Goal: Check status: Check status

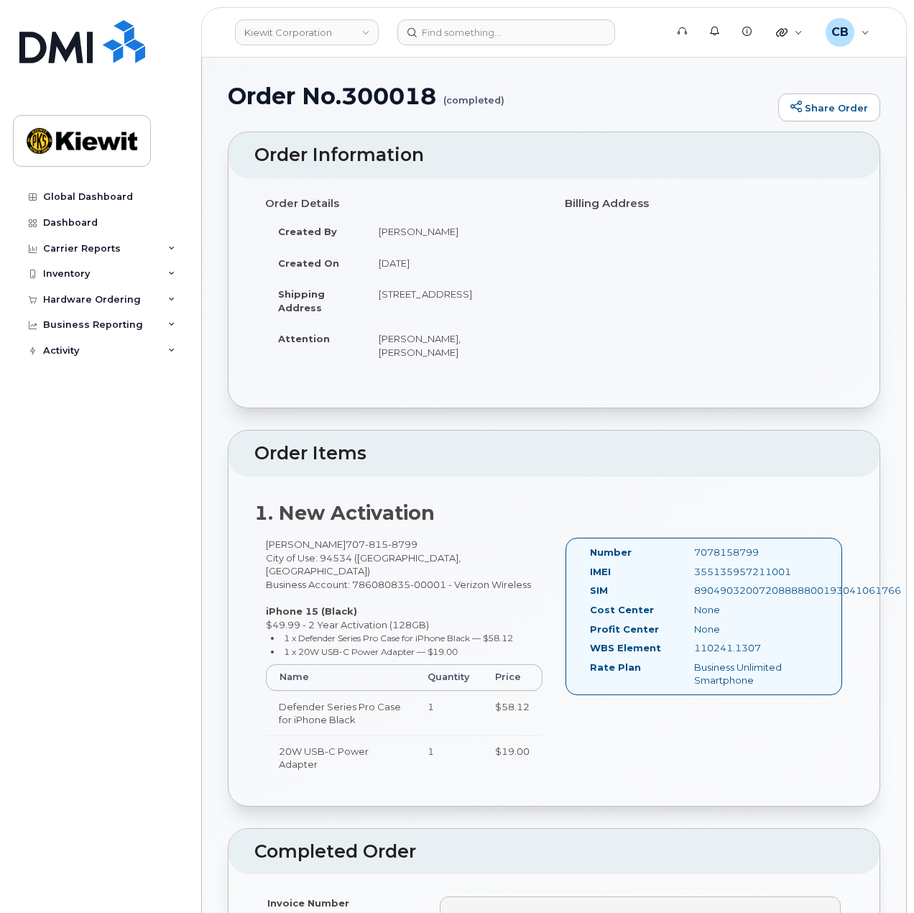
click at [157, 440] on div "Global Dashboard Dashboard Carrier Reports Monthly Billing Data Daily Data Pool…" at bounding box center [102, 537] width 178 height 707
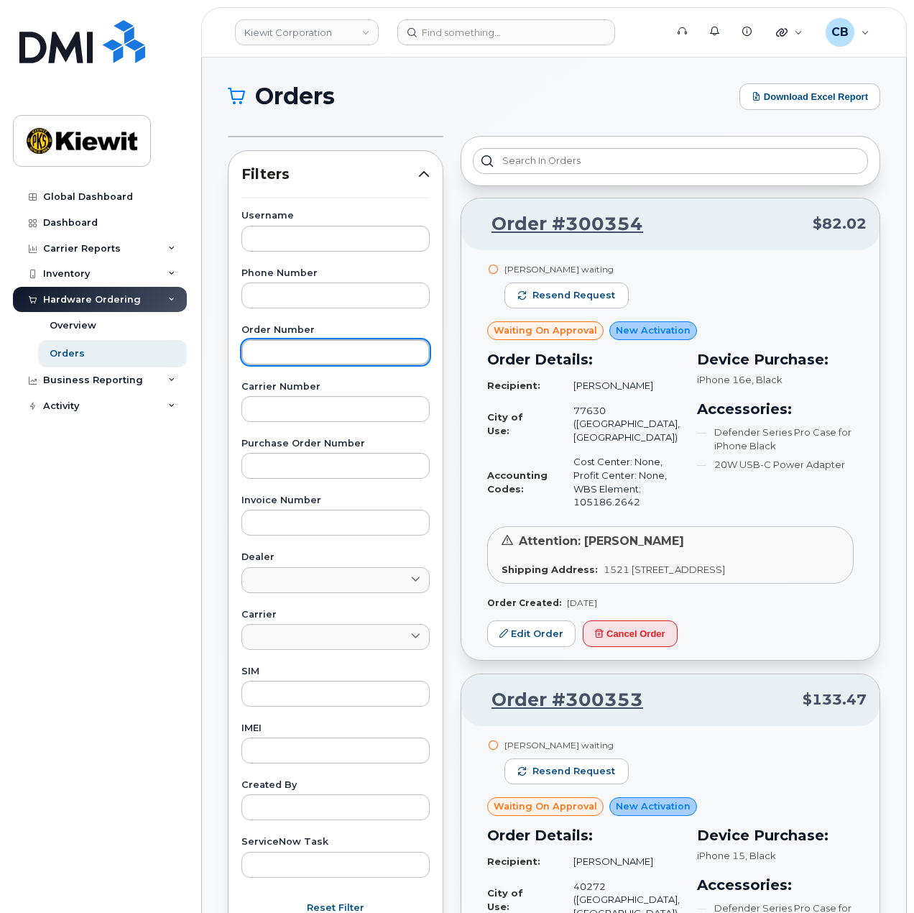
click at [305, 351] on input "text" at bounding box center [335, 352] width 188 height 26
paste input "300025"
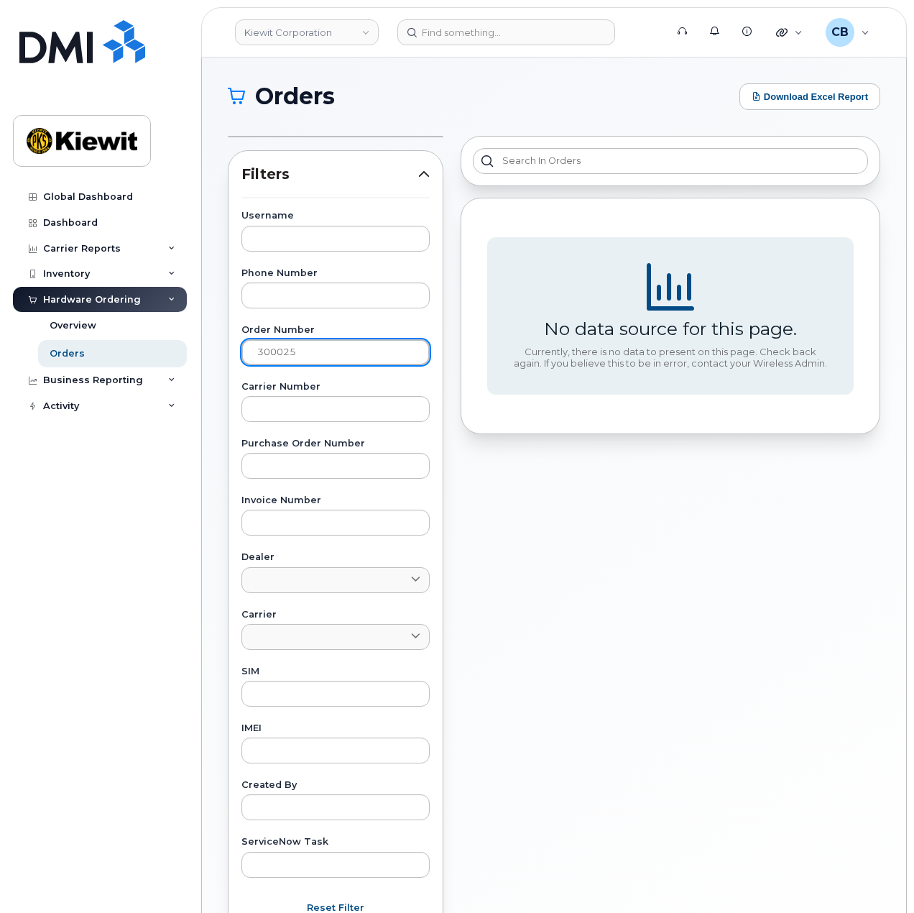
click at [254, 344] on input "300025" at bounding box center [335, 352] width 188 height 26
type input "#300025"
click at [96, 352] on link "Orders" at bounding box center [112, 353] width 149 height 27
click at [424, 169] on icon at bounding box center [423, 173] width 11 height 11
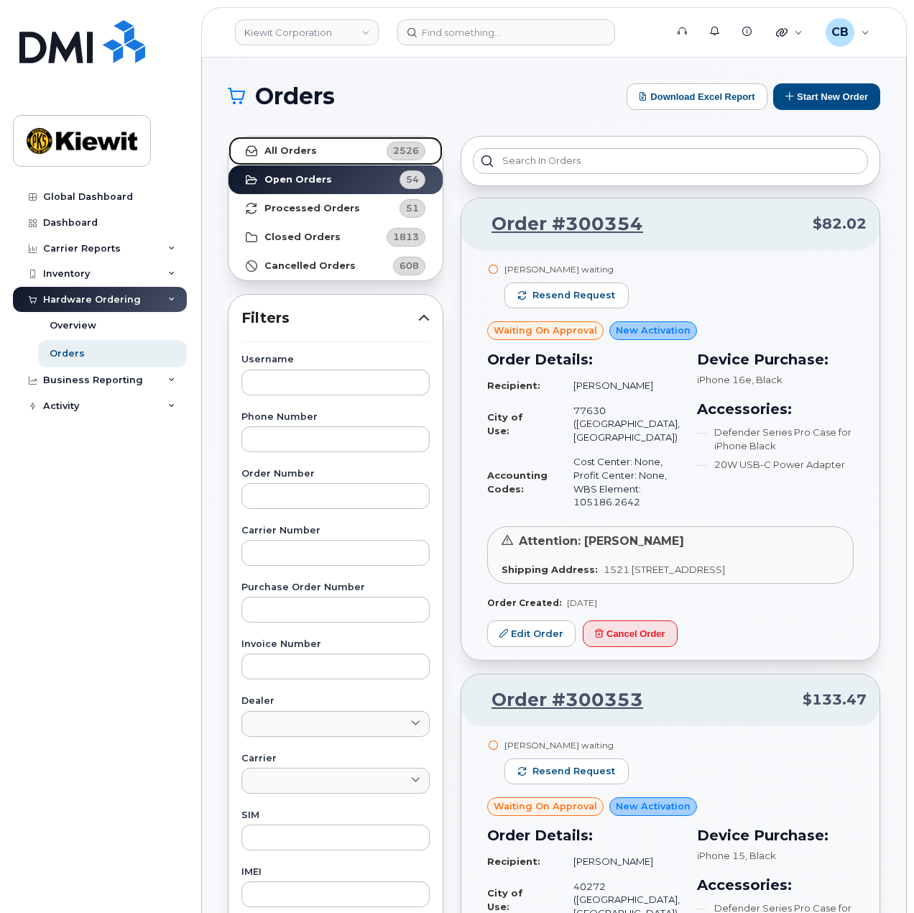
click at [302, 157] on link "All Orders 2526" at bounding box center [336, 151] width 214 height 29
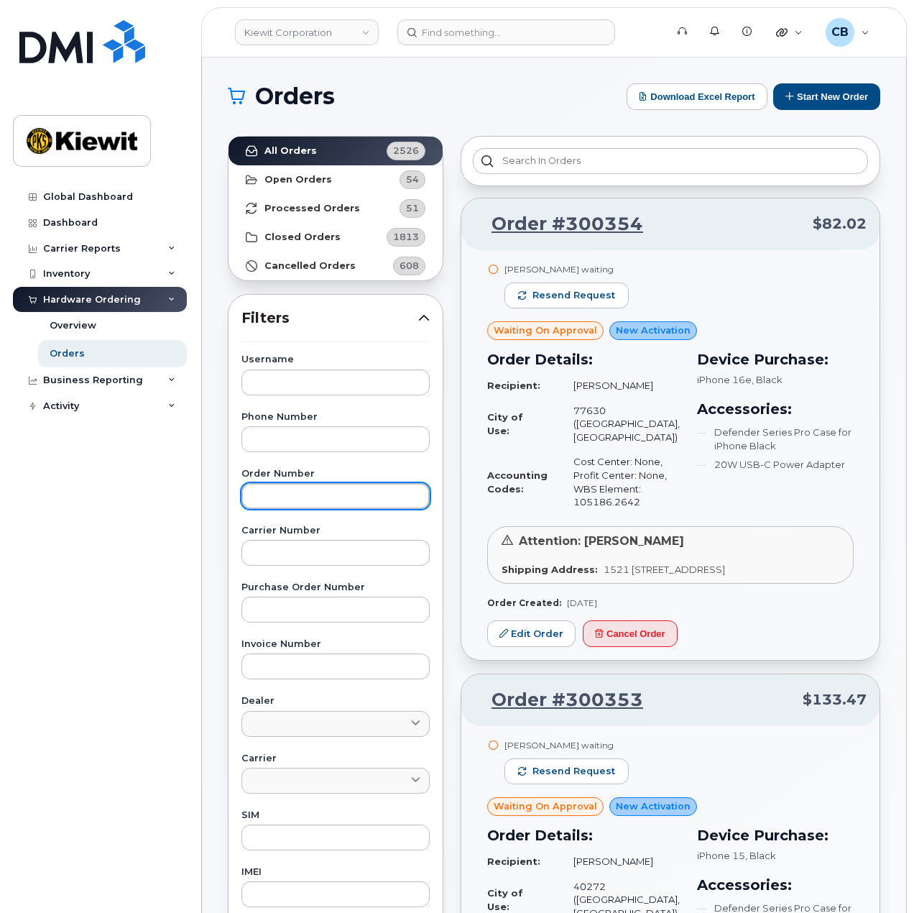
click at [310, 489] on input "text" at bounding box center [335, 496] width 188 height 26
paste input "300025"
type input "300025"
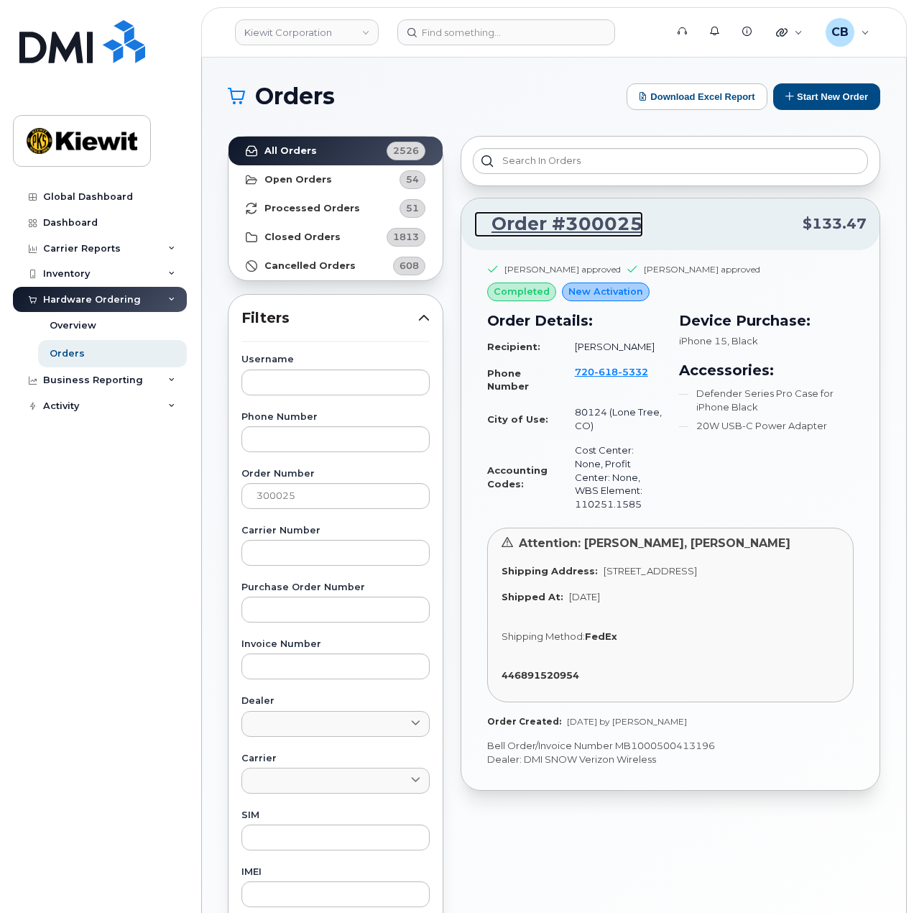
click at [528, 221] on link "Order #300025" at bounding box center [558, 224] width 169 height 26
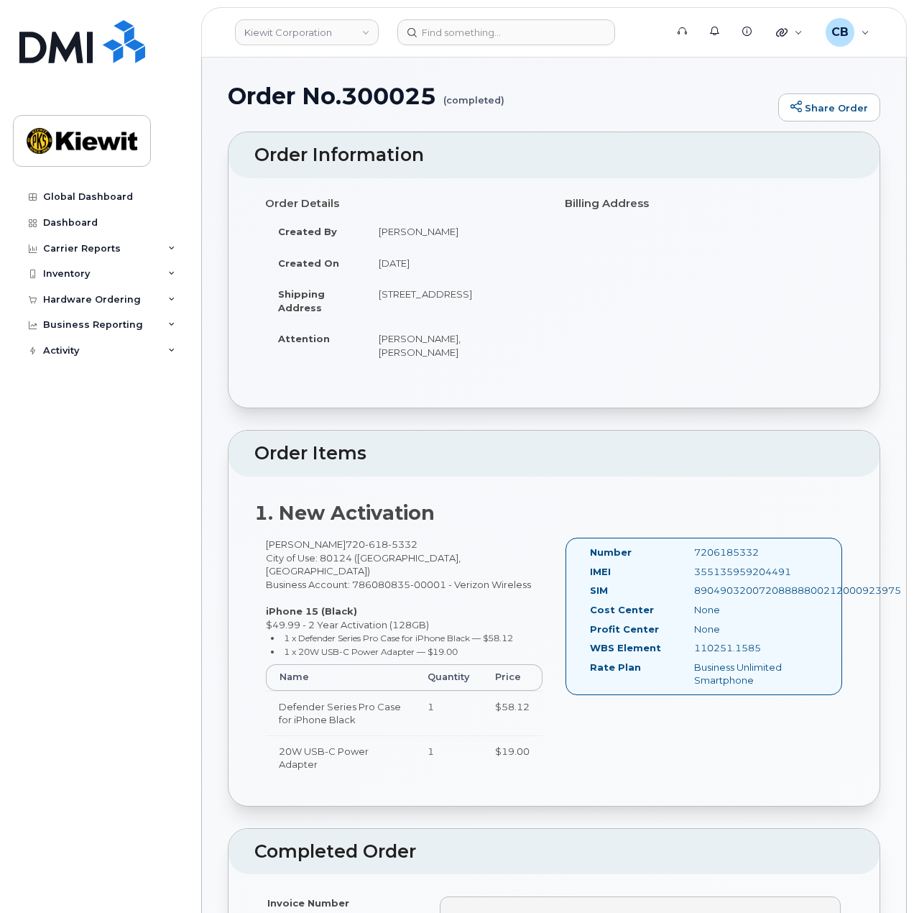
click at [408, 336] on td "Chris Soyka, Curtis OBrien" at bounding box center [455, 345] width 178 height 45
copy td "Soyka"
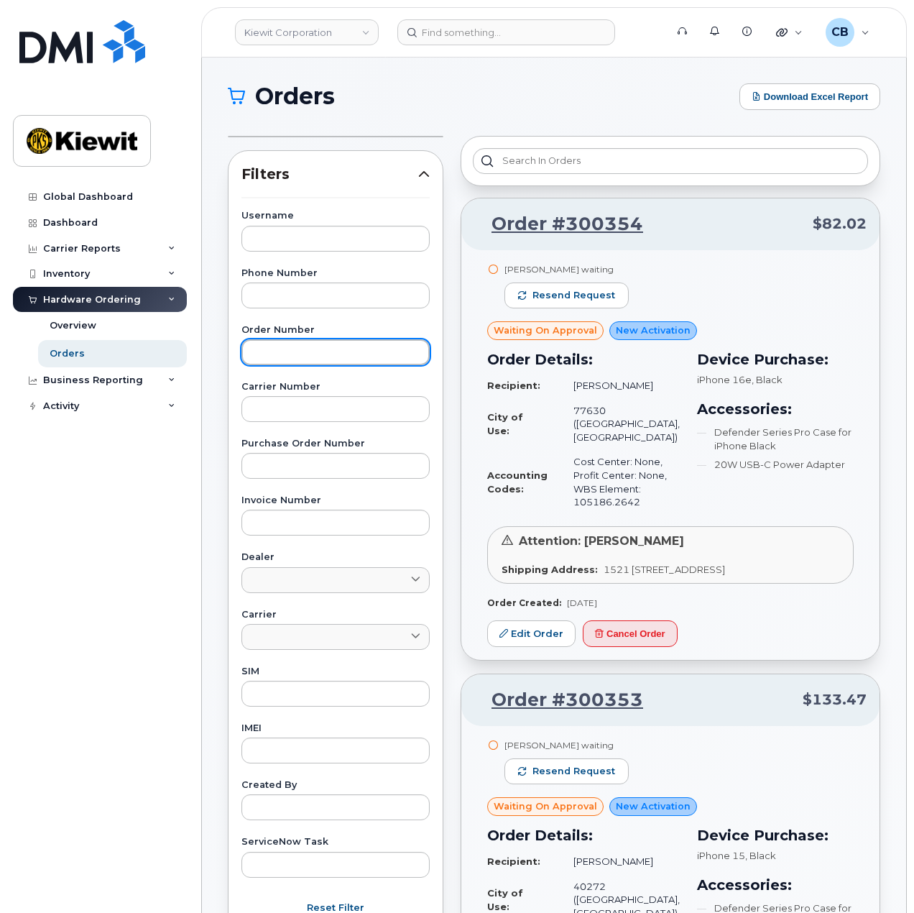
click at [291, 356] on input "text" at bounding box center [335, 352] width 188 height 26
paste input "300026"
type input "300026"
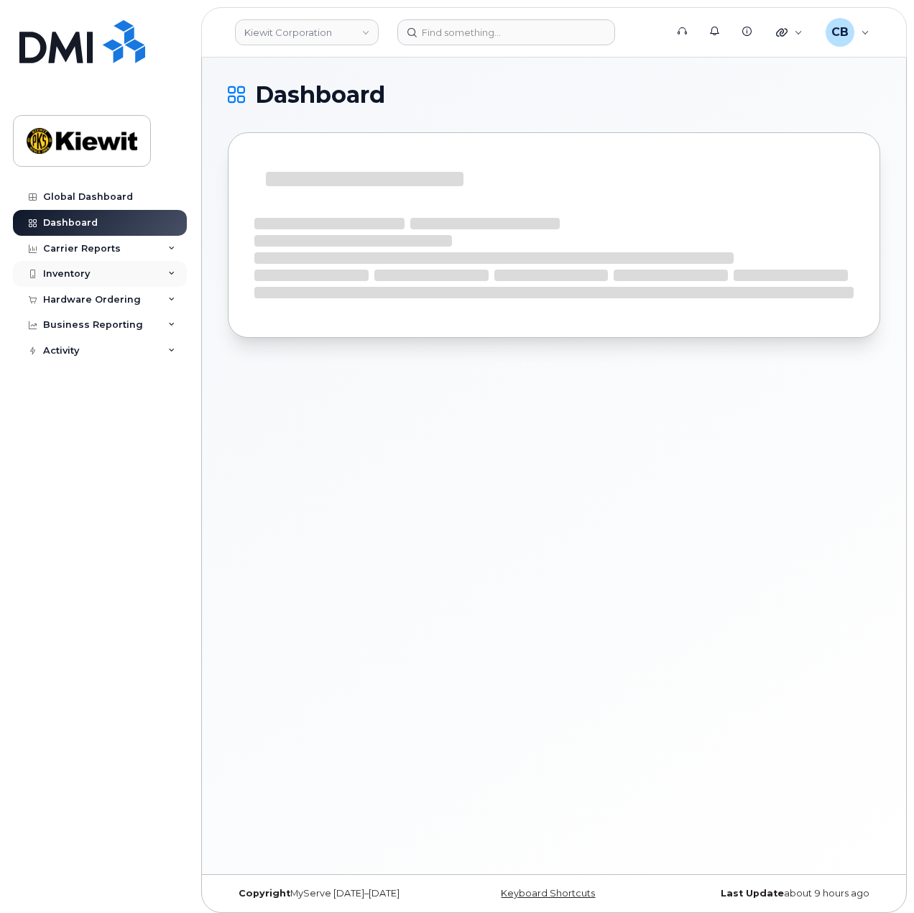
click at [77, 277] on div "Inventory" at bounding box center [66, 273] width 47 height 11
click at [83, 267] on div "Inventory" at bounding box center [100, 274] width 174 height 26
click at [91, 303] on div "Hardware Ordering" at bounding box center [92, 299] width 98 height 11
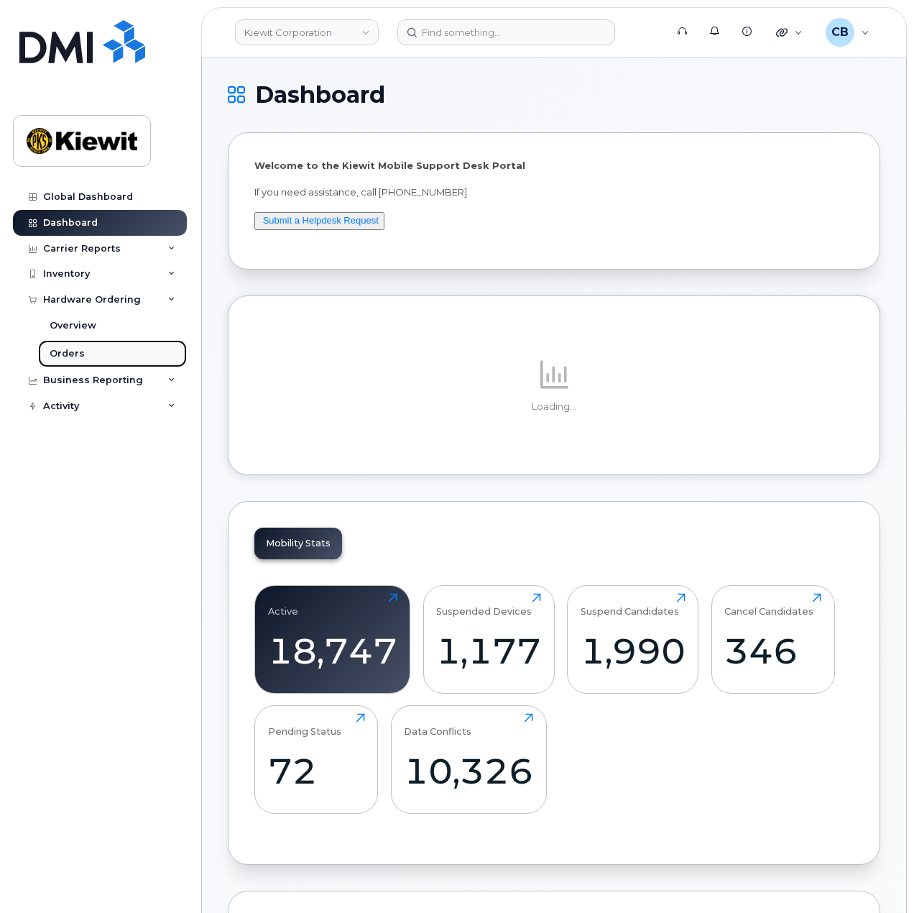
click at [93, 356] on link "Orders" at bounding box center [112, 353] width 149 height 27
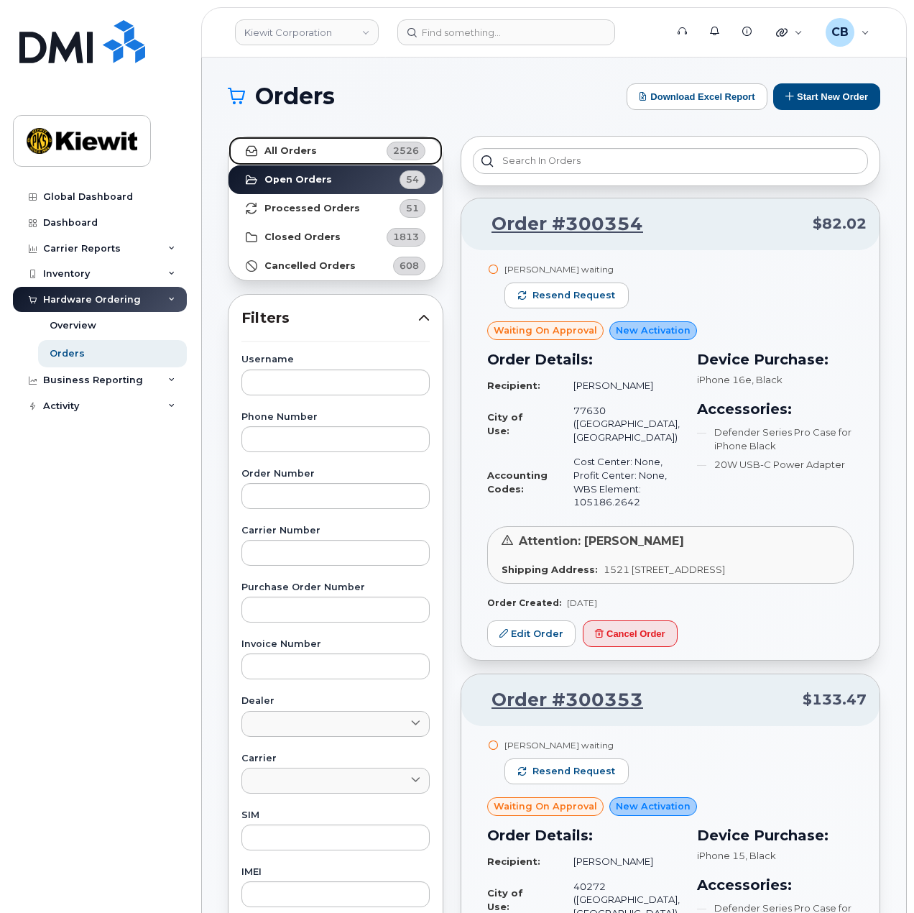
click at [346, 156] on link "All Orders 2526" at bounding box center [336, 151] width 214 height 29
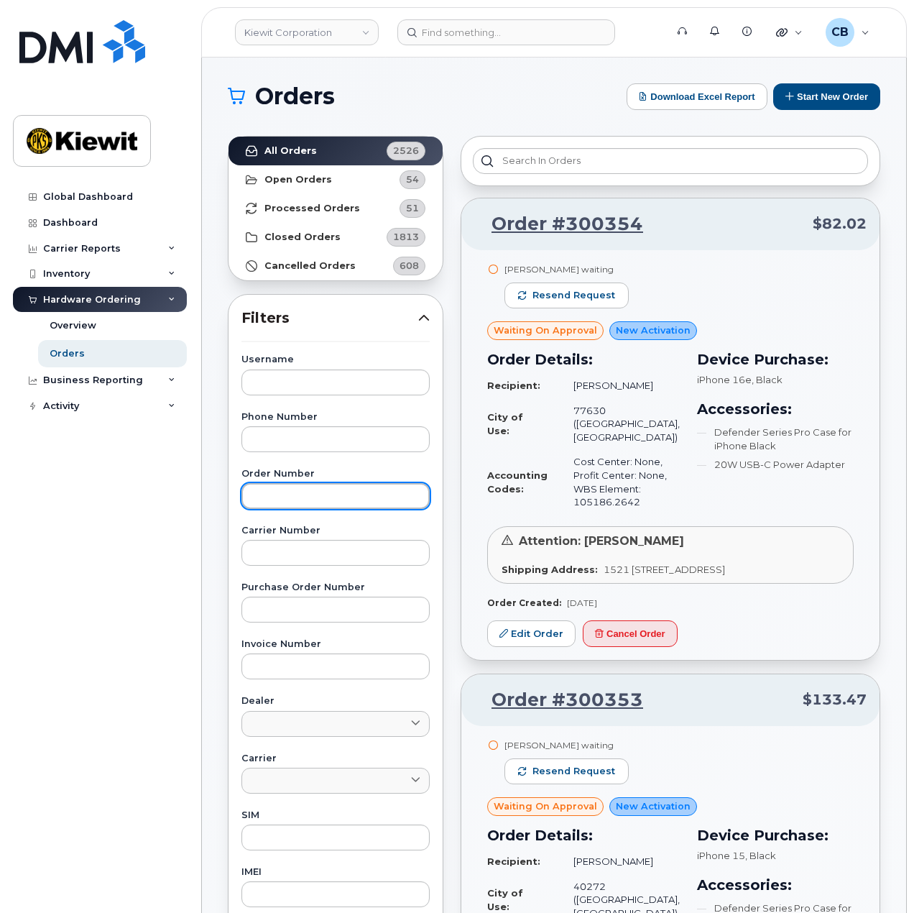
click at [299, 491] on input "text" at bounding box center [335, 496] width 188 height 26
paste input "300026"
type input "300026"
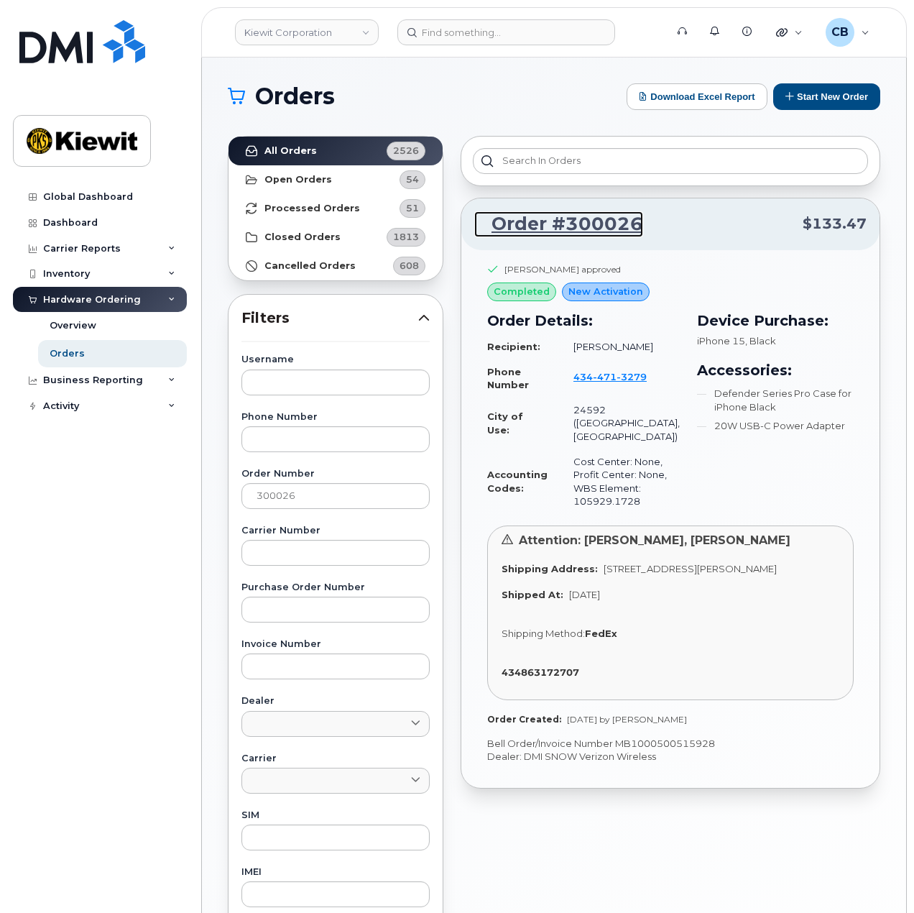
click at [563, 218] on link "Order #300026" at bounding box center [558, 224] width 169 height 26
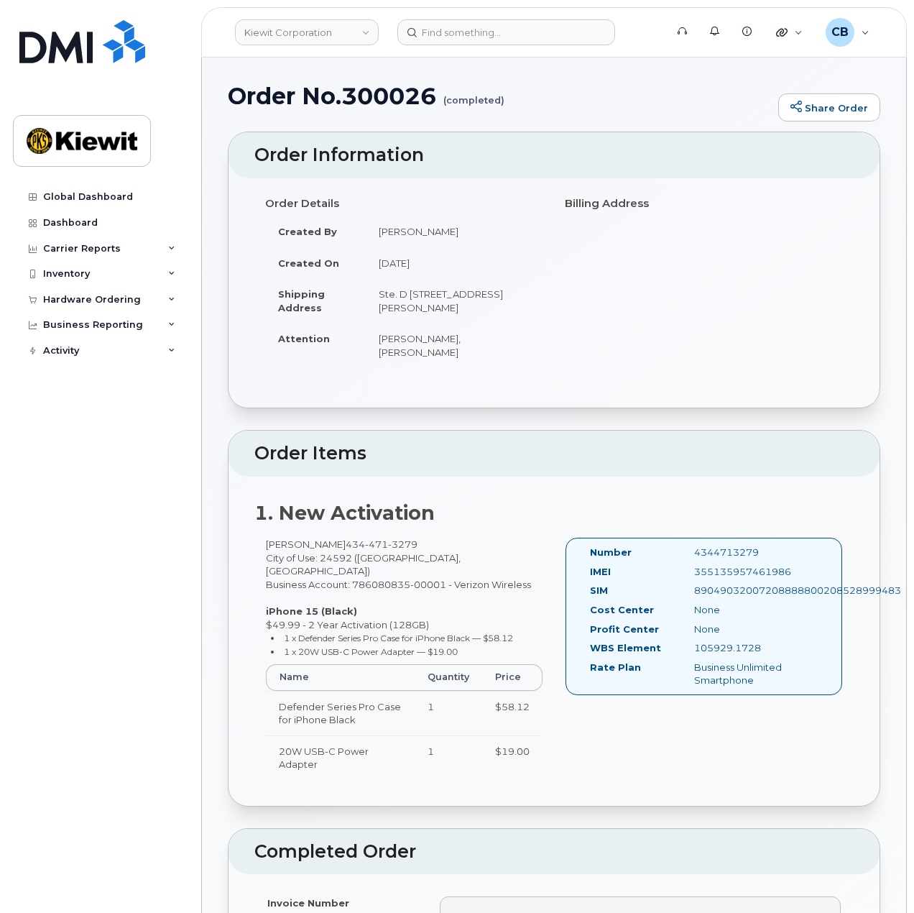
click at [191, 346] on div "Global Dashboard Dashboard Carrier Reports Monthly Billing Data Daily Data Pool…" at bounding box center [97, 456] width 195 height 913
click at [108, 292] on div "Hardware Ordering" at bounding box center [100, 300] width 174 height 26
click at [78, 353] on div "Orders" at bounding box center [67, 353] width 35 height 13
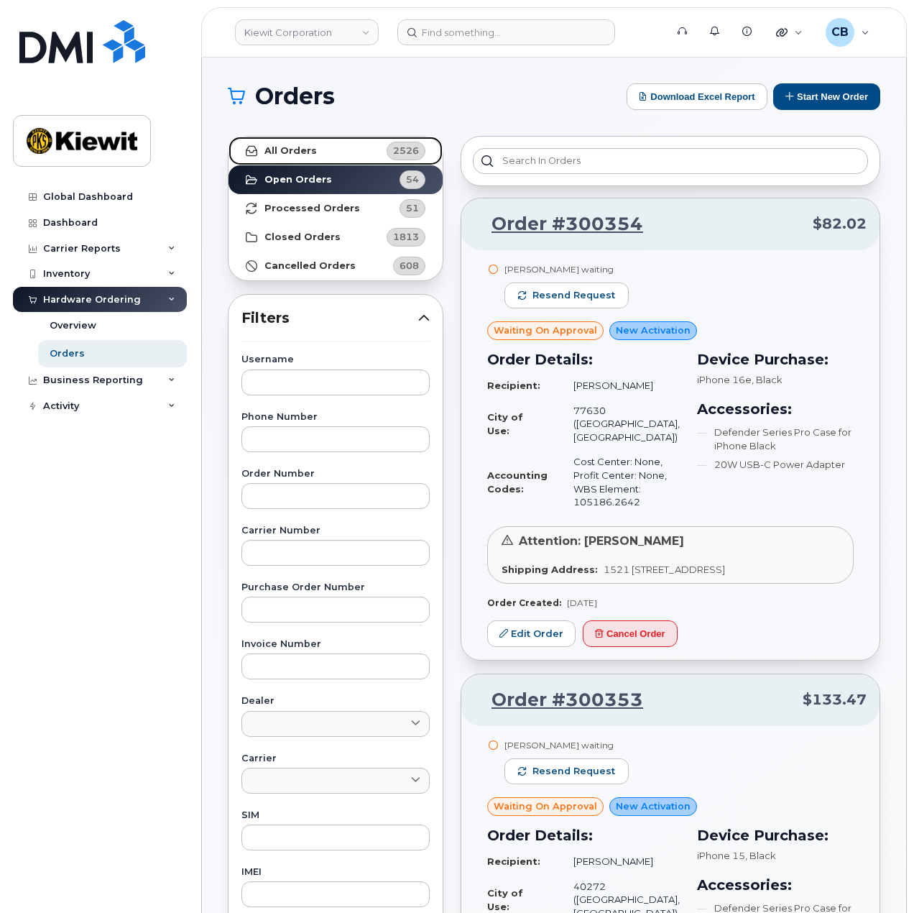
click at [300, 147] on strong "All Orders" at bounding box center [290, 150] width 52 height 11
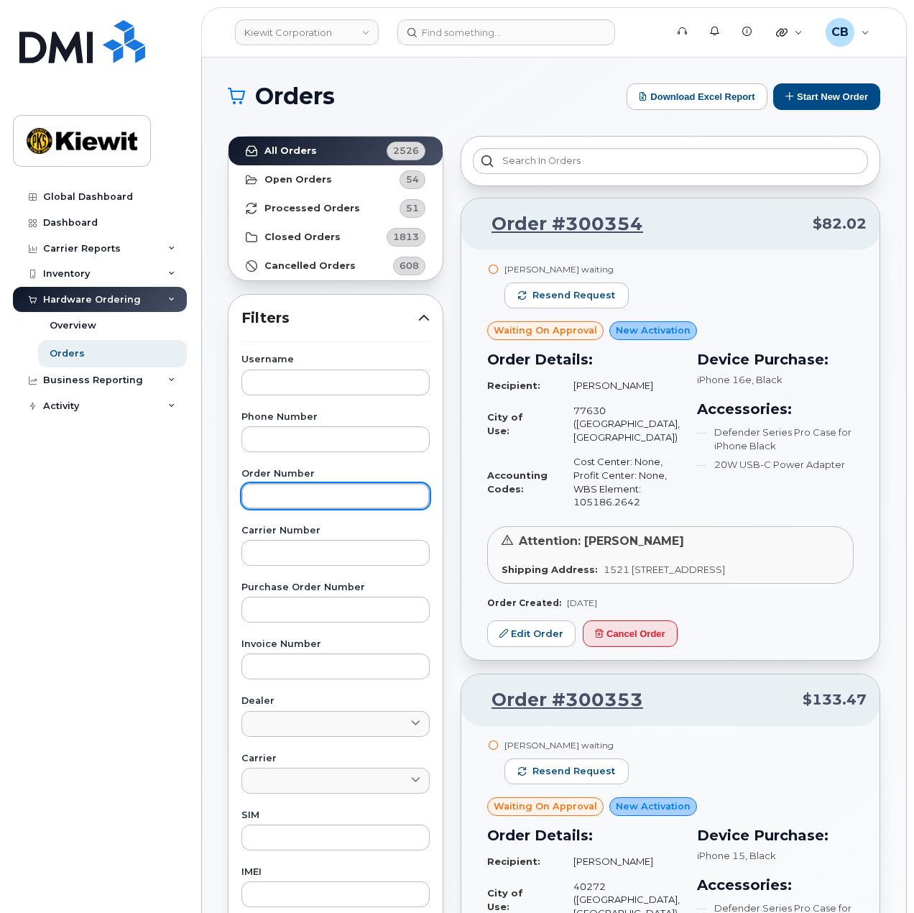
click at [305, 495] on input "text" at bounding box center [335, 496] width 188 height 26
paste input "300037"
type input "300037"
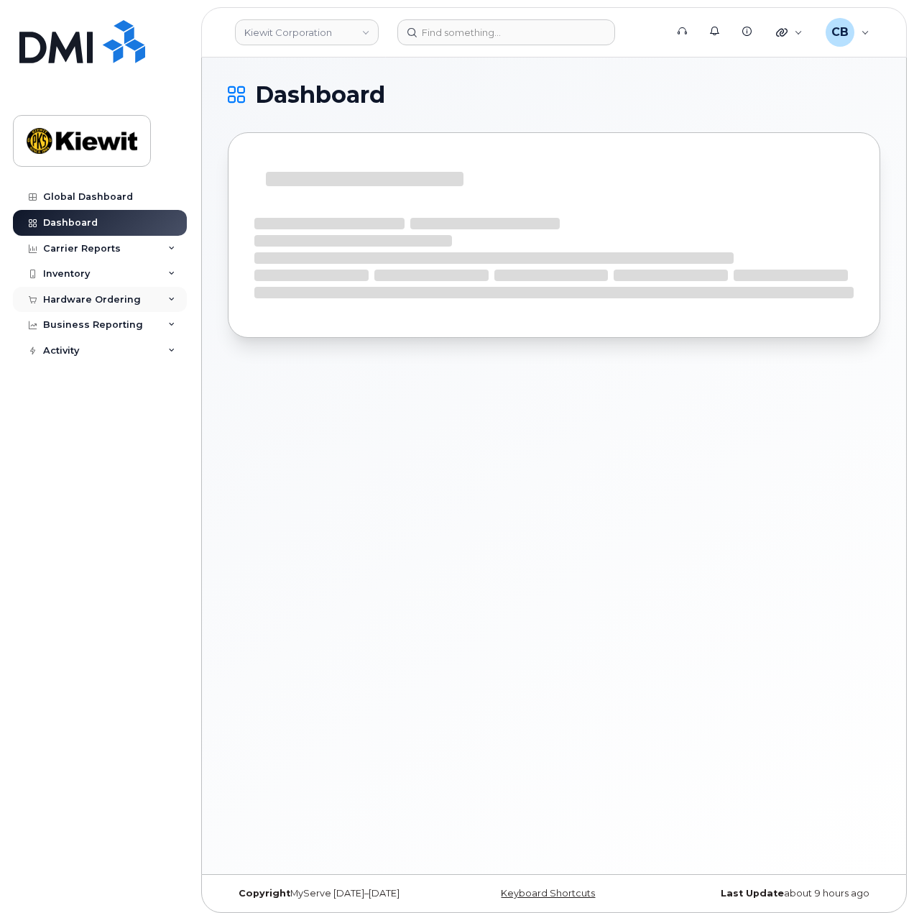
click at [88, 298] on div "Hardware Ordering" at bounding box center [92, 299] width 98 height 11
click at [72, 355] on div "Orders" at bounding box center [67, 353] width 35 height 13
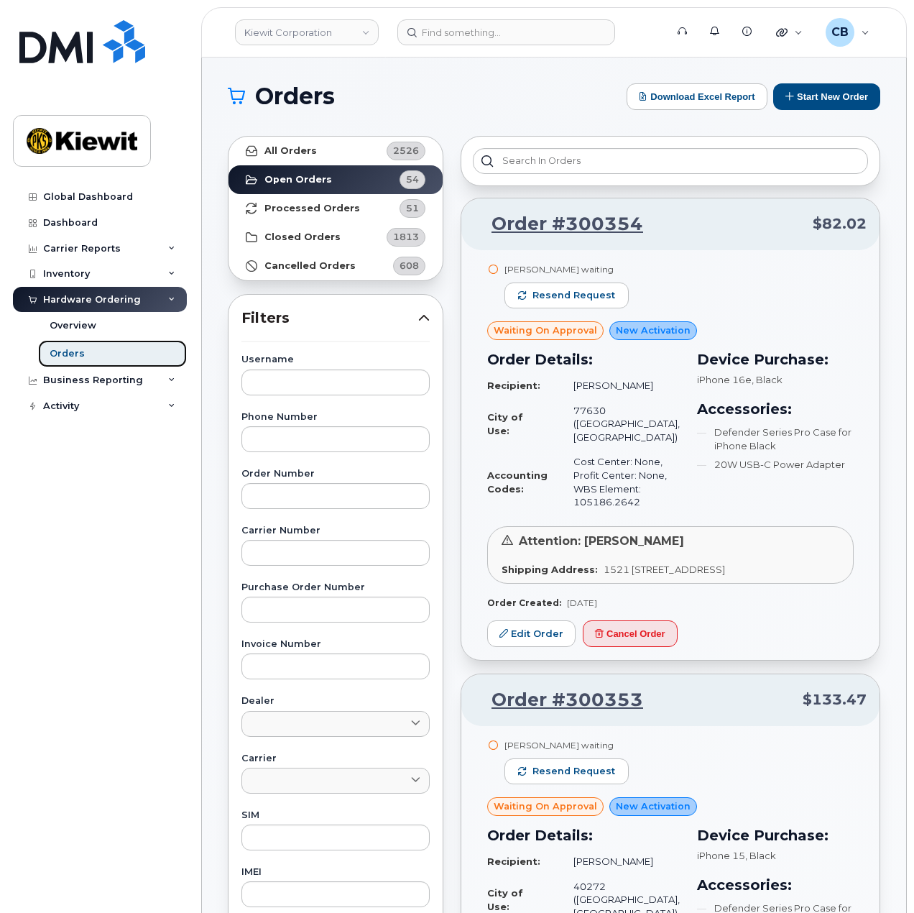
click at [80, 356] on div "Orders" at bounding box center [67, 353] width 35 height 13
click at [286, 494] on input "text" at bounding box center [335, 496] width 188 height 26
paste input "299645"
type input "299645"
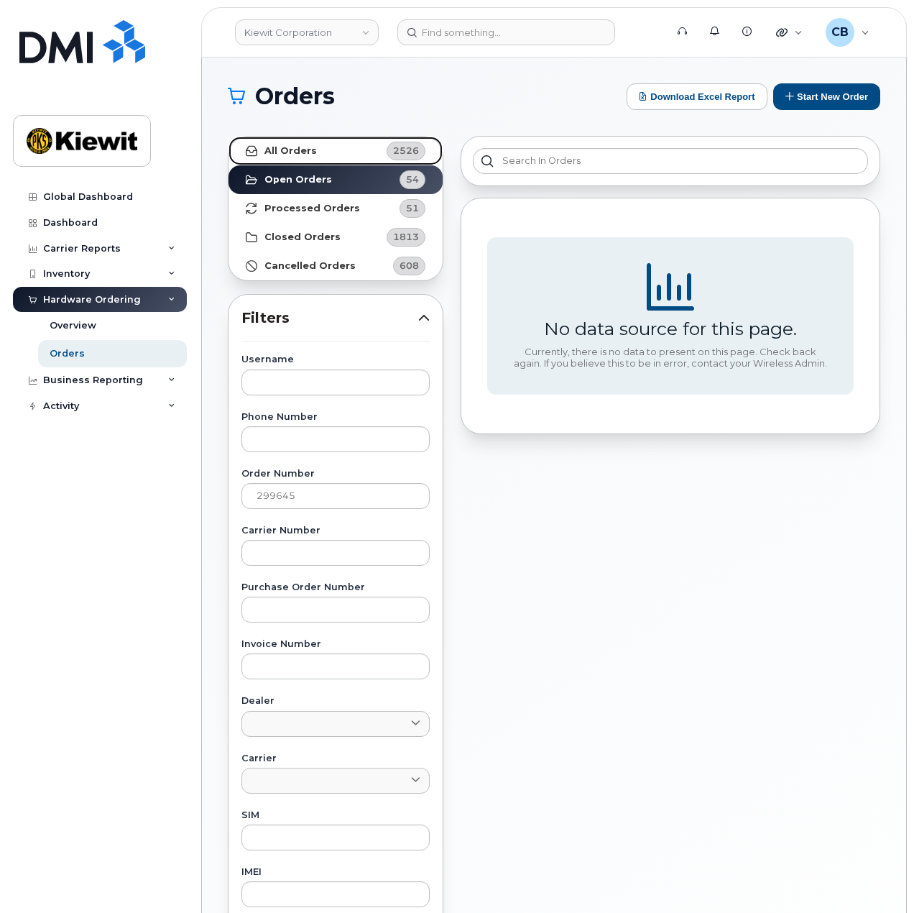
click at [344, 147] on link "All Orders 2526" at bounding box center [336, 151] width 214 height 29
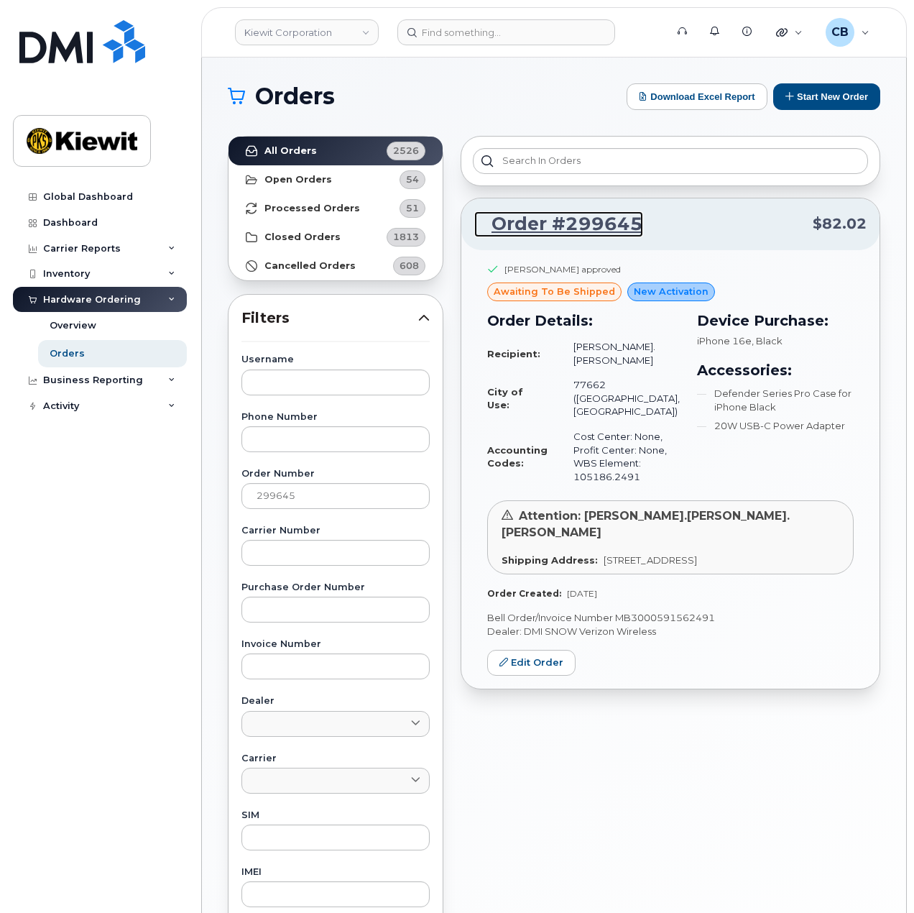
click at [586, 216] on link "Order #299645" at bounding box center [558, 224] width 169 height 26
